Goal: Check status: Check status

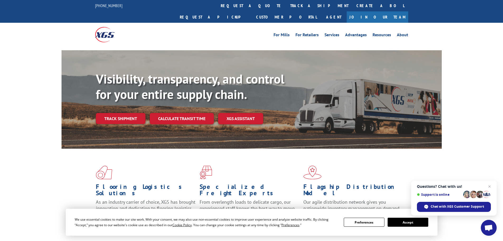
click at [130, 113] on link "Track shipment" at bounding box center [121, 118] width 50 height 11
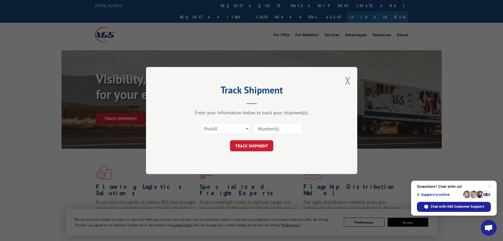
click at [283, 128] on input at bounding box center [277, 128] width 49 height 11
paste input "18862"
type input "18862"
click at [256, 143] on button "TRACK SHIPMENT" at bounding box center [251, 145] width 43 height 11
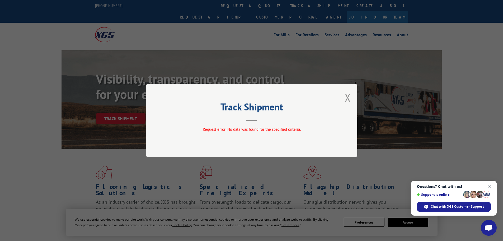
drag, startPoint x: 275, startPoint y: 119, endPoint x: 307, endPoint y: 100, distance: 37.2
click at [276, 119] on header "Track Shipment" at bounding box center [251, 112] width 158 height 18
click at [344, 94] on div "Track Shipment Request error: No data was found for the specified criteria." at bounding box center [251, 120] width 211 height 73
click at [346, 97] on button "Close modal" at bounding box center [348, 97] width 6 height 14
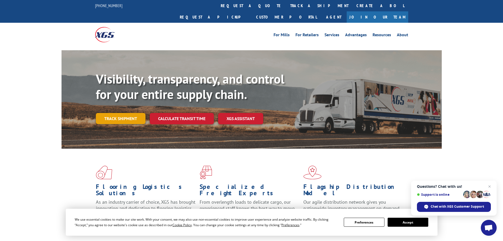
click at [127, 113] on link "Track shipment" at bounding box center [121, 118] width 50 height 11
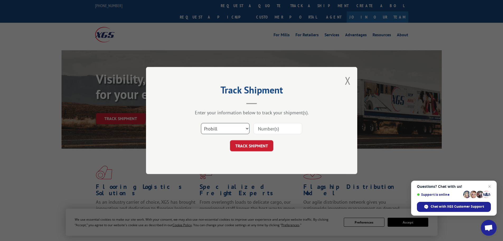
click at [247, 126] on select "Select category... Probill BOL PO" at bounding box center [225, 128] width 49 height 11
select select "bol"
click at [201, 123] on select "Select category... Probill BOL PO" at bounding box center [225, 128] width 49 height 11
click at [280, 126] on input at bounding box center [277, 128] width 49 height 11
paste input "18862"
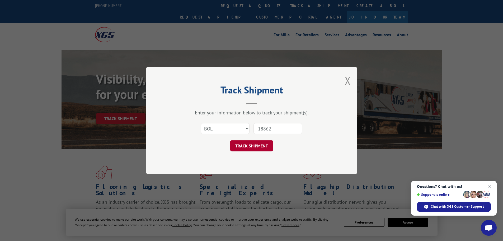
type input "18862"
click at [255, 143] on button "TRACK SHIPMENT" at bounding box center [251, 145] width 43 height 11
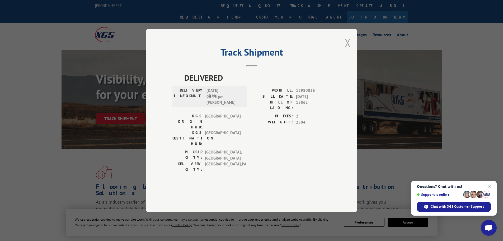
click at [346, 50] on button "Close modal" at bounding box center [348, 43] width 6 height 14
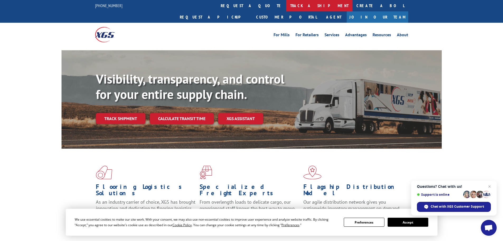
click at [286, 6] on link "track a shipment" at bounding box center [319, 5] width 66 height 11
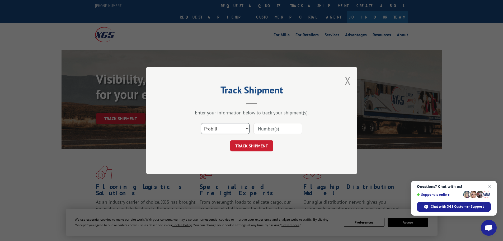
click at [245, 127] on select "Select category... Probill BOL PO" at bounding box center [225, 128] width 49 height 11
select select "po"
click at [201, 123] on select "Select category... Probill BOL PO" at bounding box center [225, 128] width 49 height 11
click at [272, 131] on input at bounding box center [277, 128] width 49 height 11
paste input "18862"
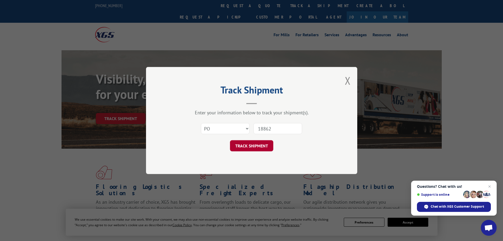
type input "18862"
click at [253, 144] on button "TRACK SHIPMENT" at bounding box center [251, 145] width 43 height 11
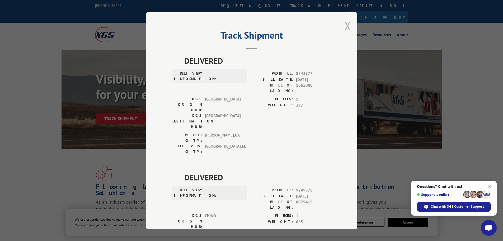
click at [345, 23] on button "Close modal" at bounding box center [348, 26] width 6 height 14
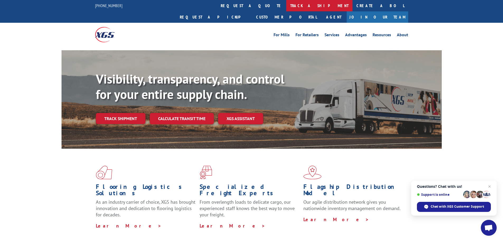
click at [286, 7] on link "track a shipment" at bounding box center [319, 5] width 66 height 11
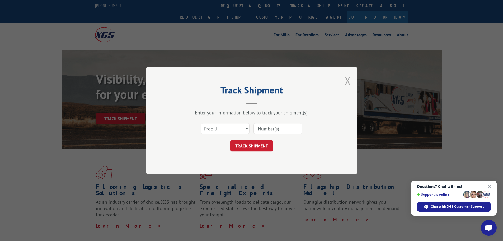
click at [350, 82] on button "Close modal" at bounding box center [348, 80] width 6 height 14
